Goal: Find specific page/section: Find specific page/section

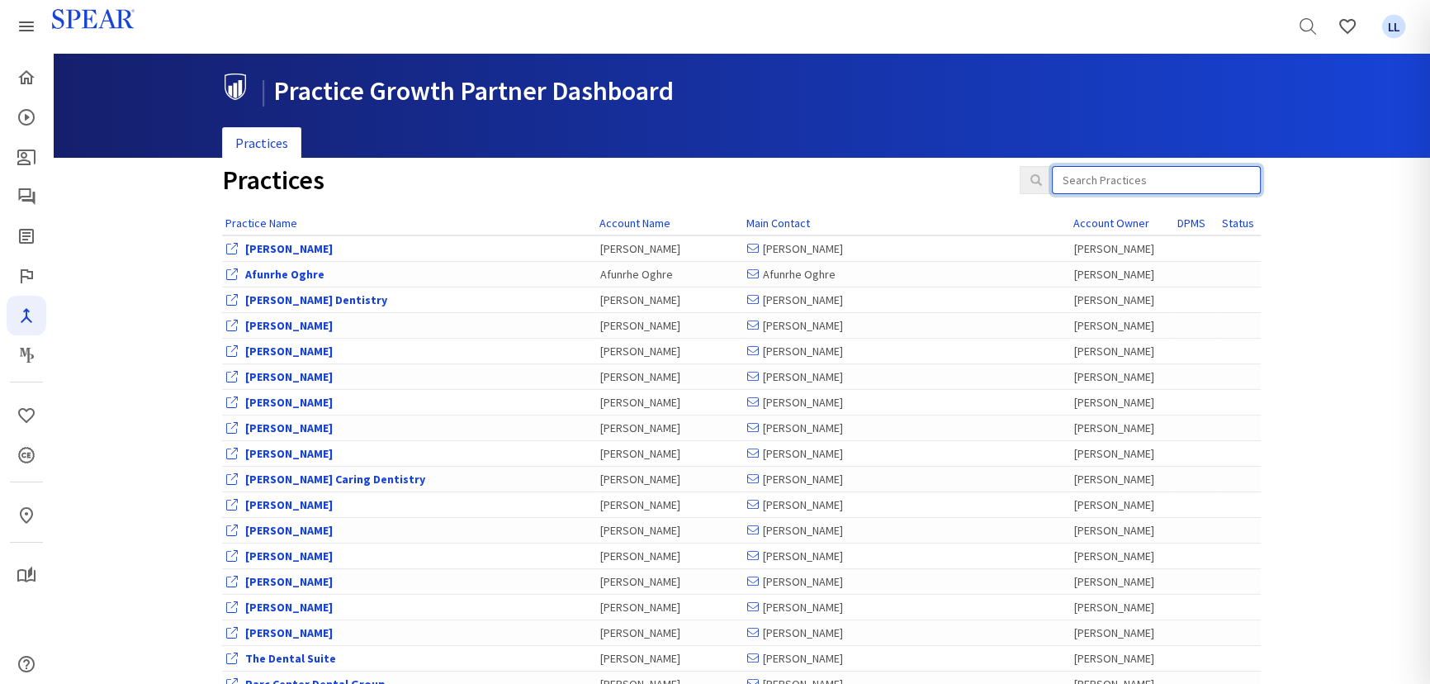
click at [1178, 183] on input "search" at bounding box center [1156, 180] width 209 height 28
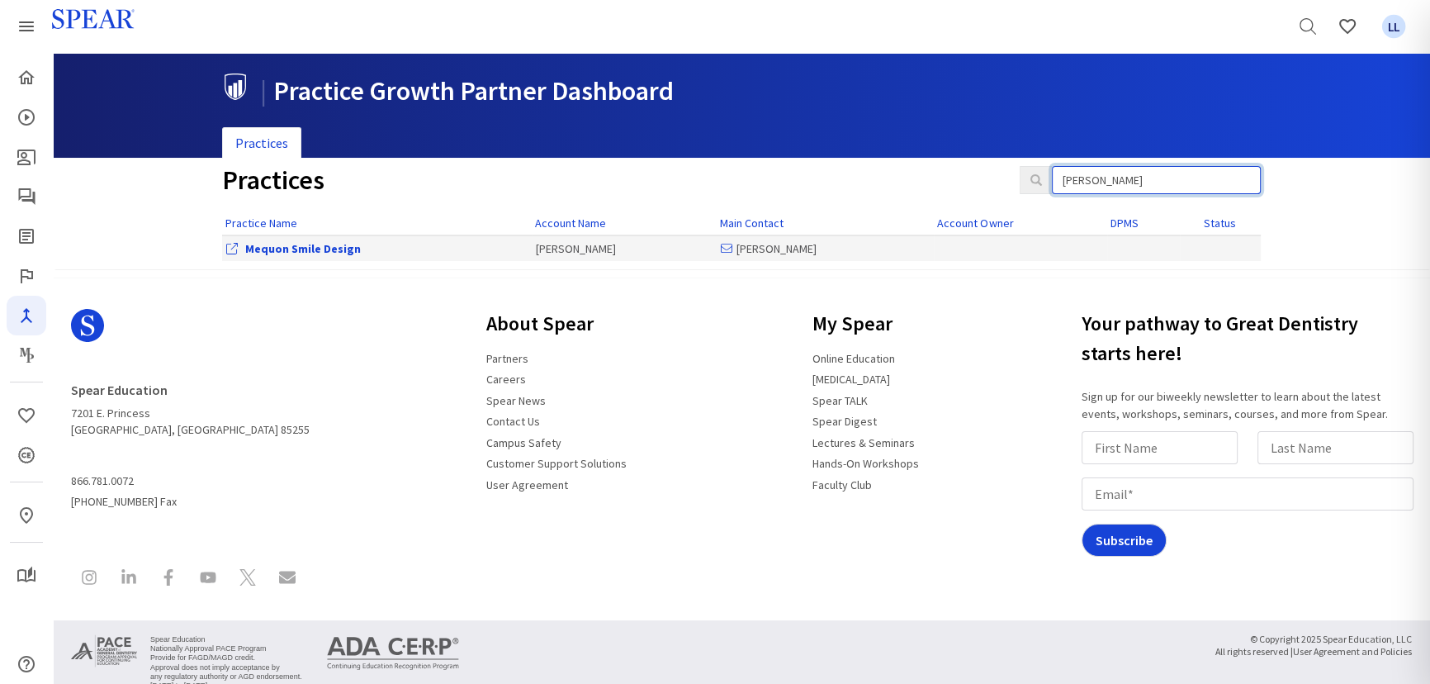
type input "[PERSON_NAME]"
click at [307, 246] on link "Mequon Smile Design" at bounding box center [303, 248] width 116 height 15
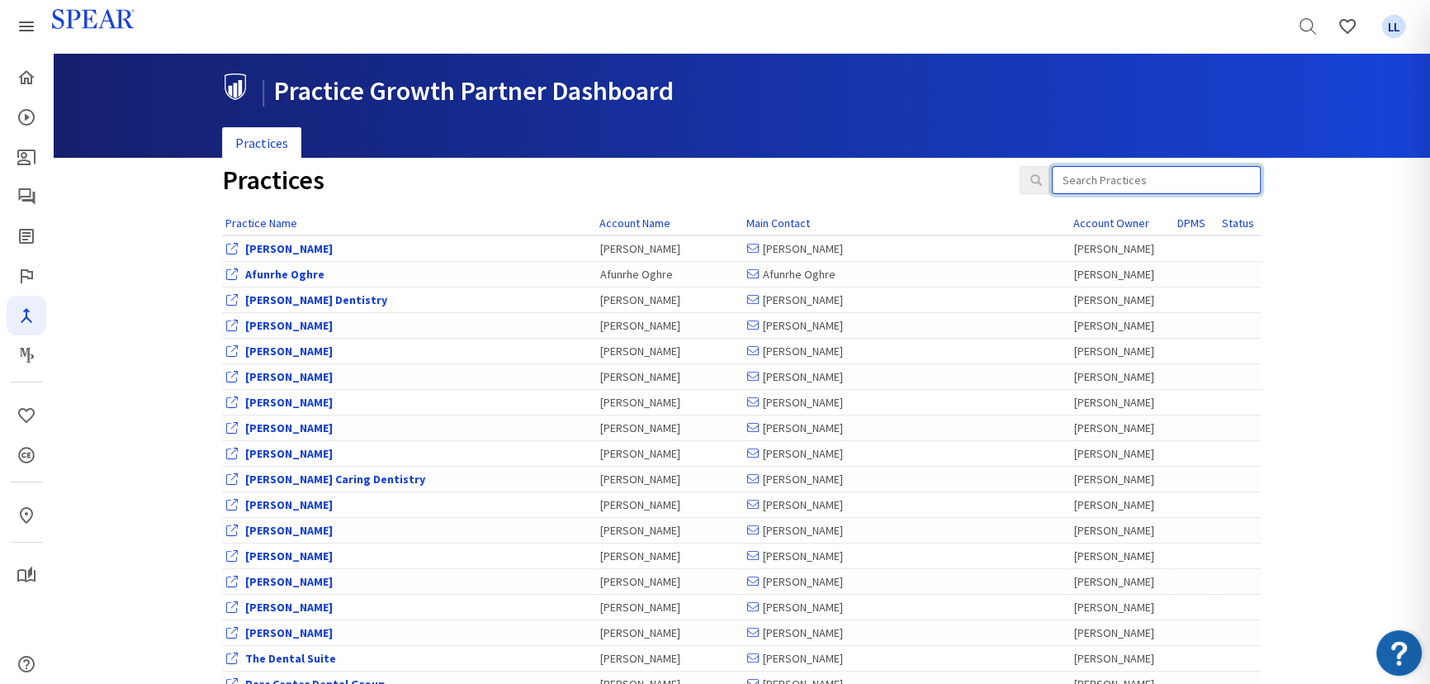
click at [1190, 173] on input "search" at bounding box center [1156, 180] width 209 height 28
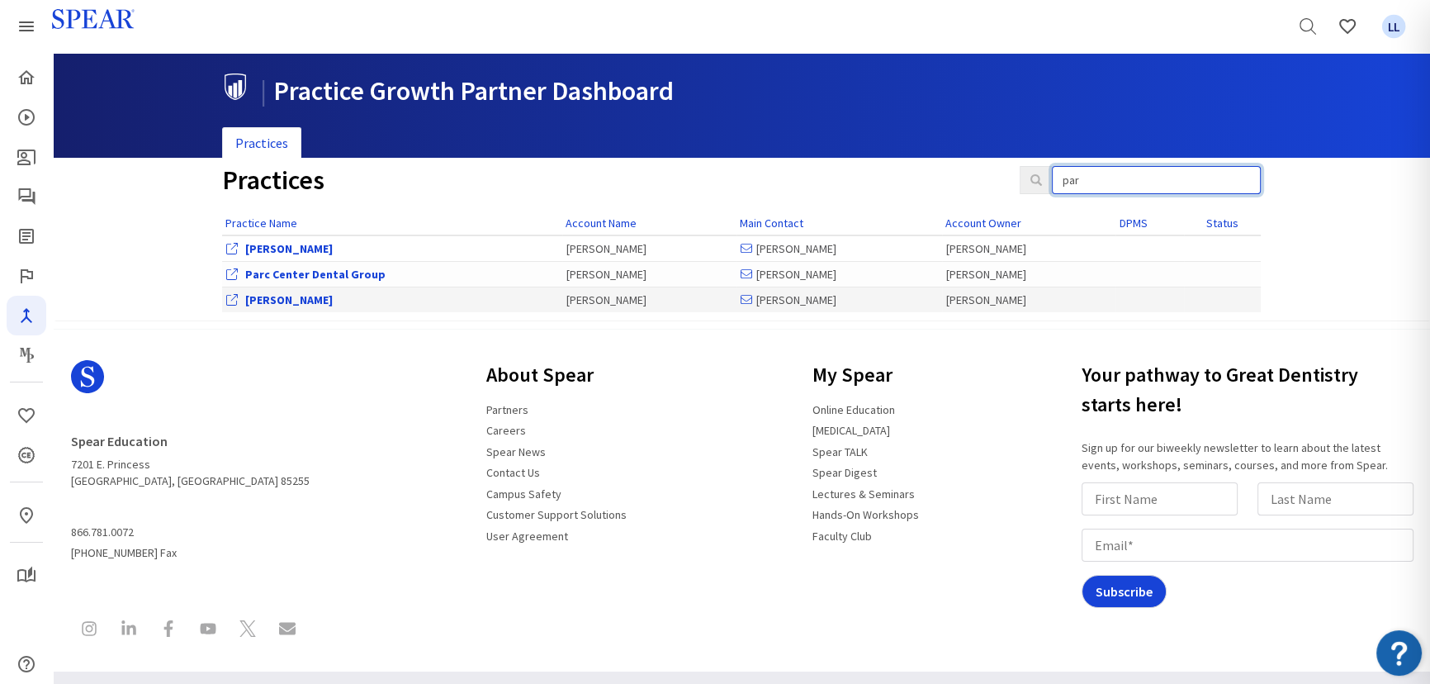
type input "par"
click at [291, 297] on link "[PERSON_NAME]" at bounding box center [289, 299] width 88 height 15
